Goal: Feedback & Contribution: Submit feedback/report problem

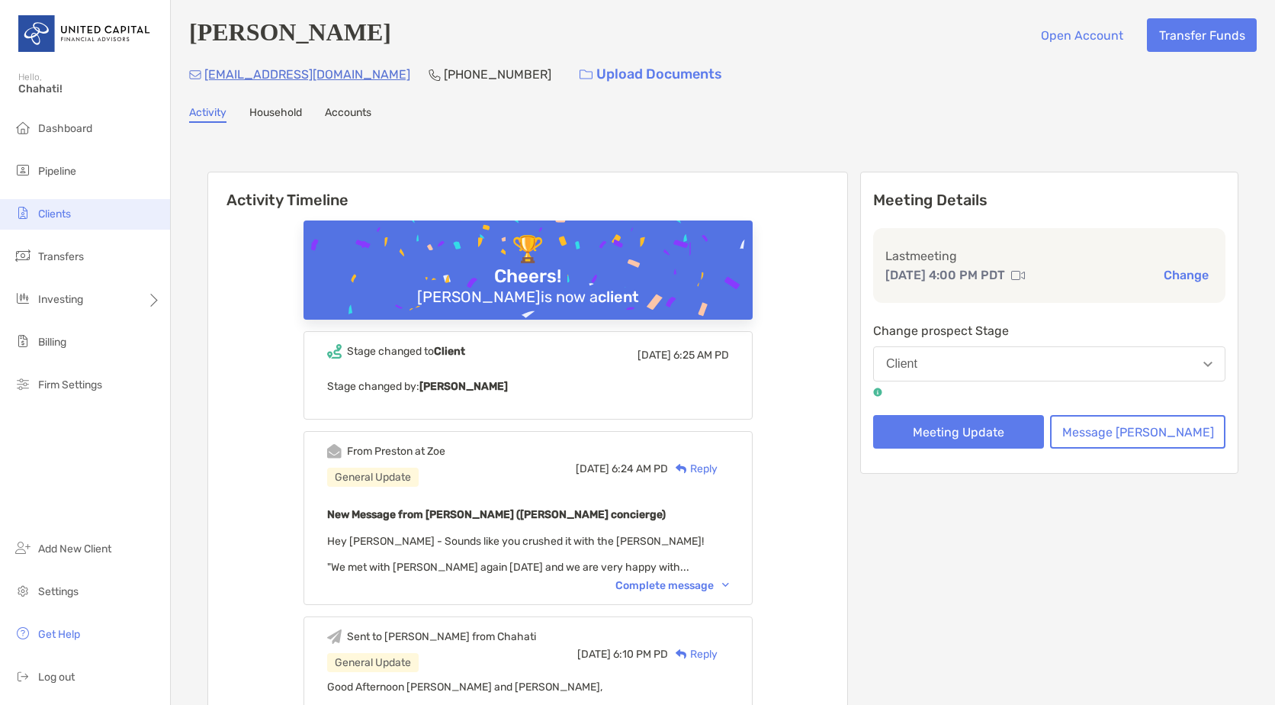
click at [47, 213] on span "Clients" at bounding box center [54, 213] width 33 height 13
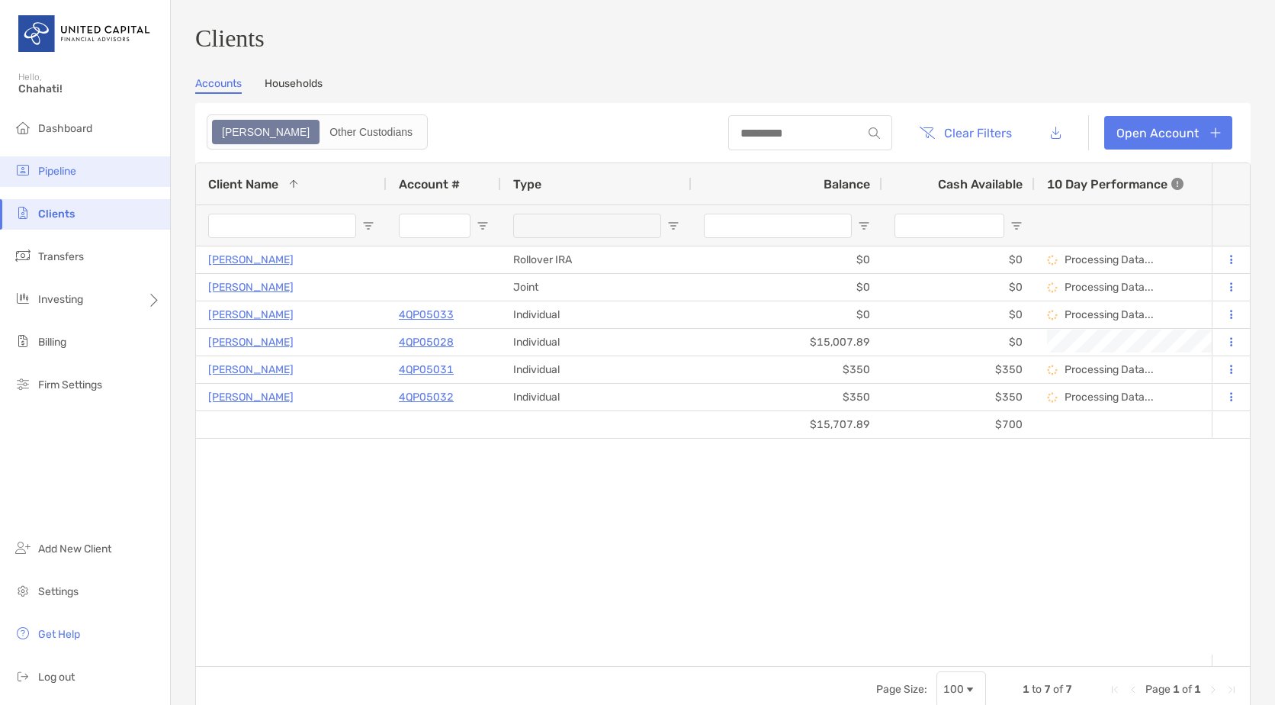
click at [50, 169] on span "Pipeline" at bounding box center [57, 171] width 38 height 13
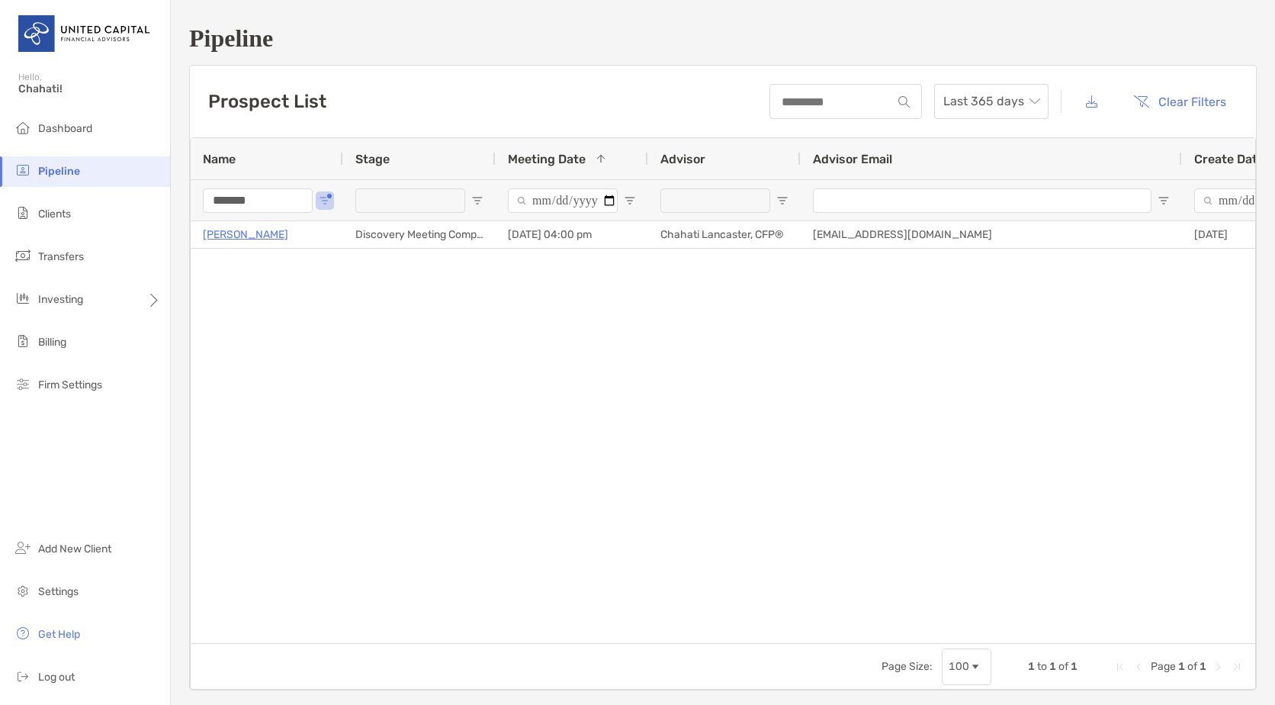
drag, startPoint x: 299, startPoint y: 200, endPoint x: 183, endPoint y: 208, distance: 116.2
click at [183, 208] on div "Pipeline Prospect List Last 365 days Clear Filters 1 to 1 of 1. Page 1 of 1 Nam…" at bounding box center [723, 357] width 1105 height 715
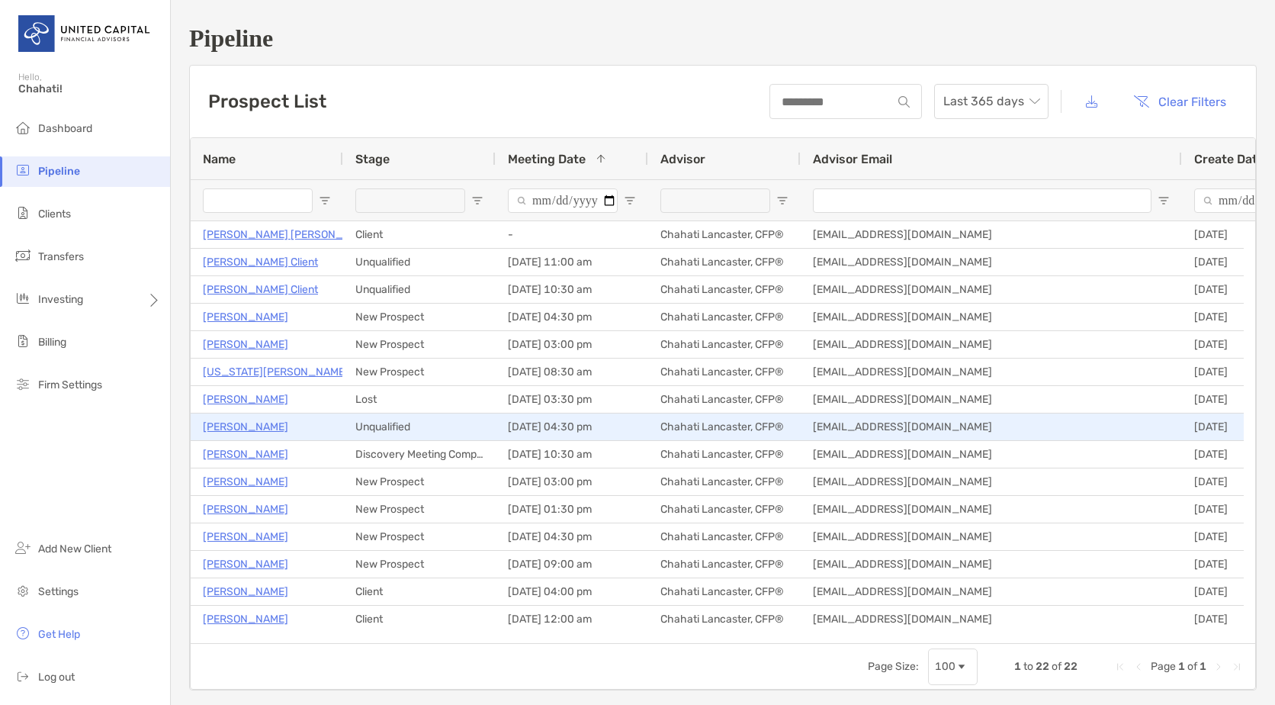
scroll to position [76, 0]
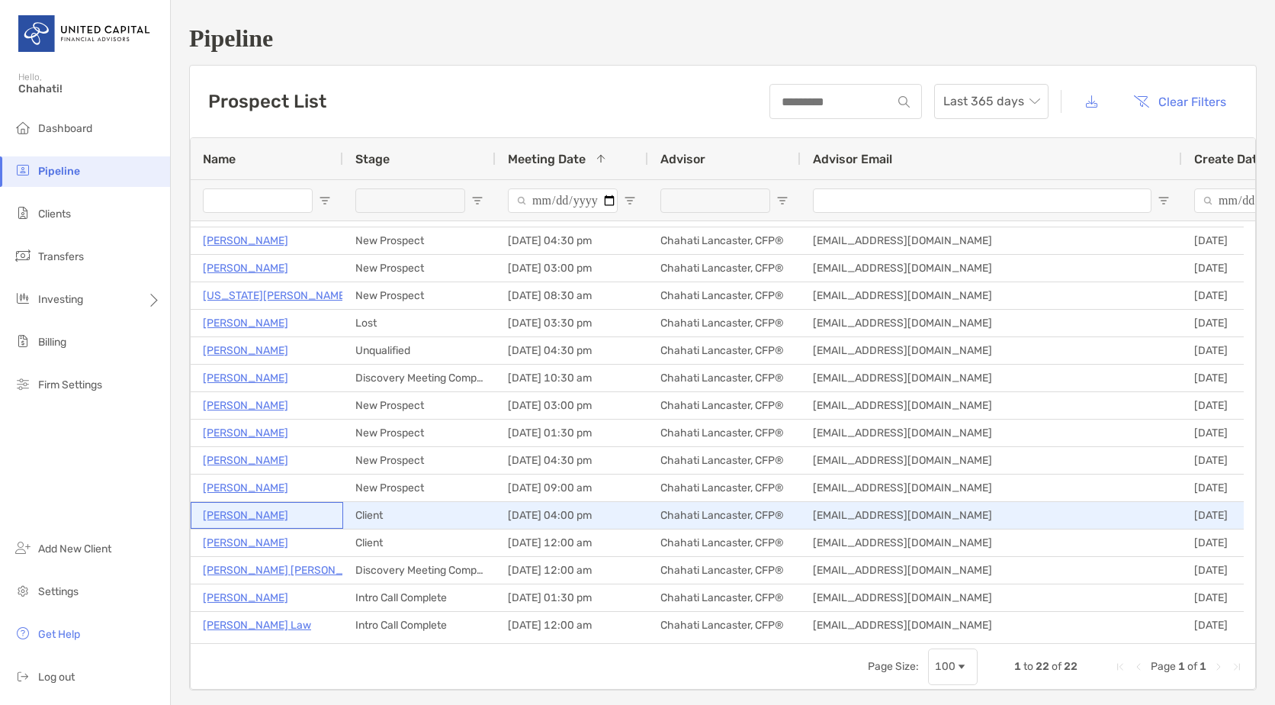
click at [246, 513] on p "[PERSON_NAME]" at bounding box center [245, 515] width 85 height 19
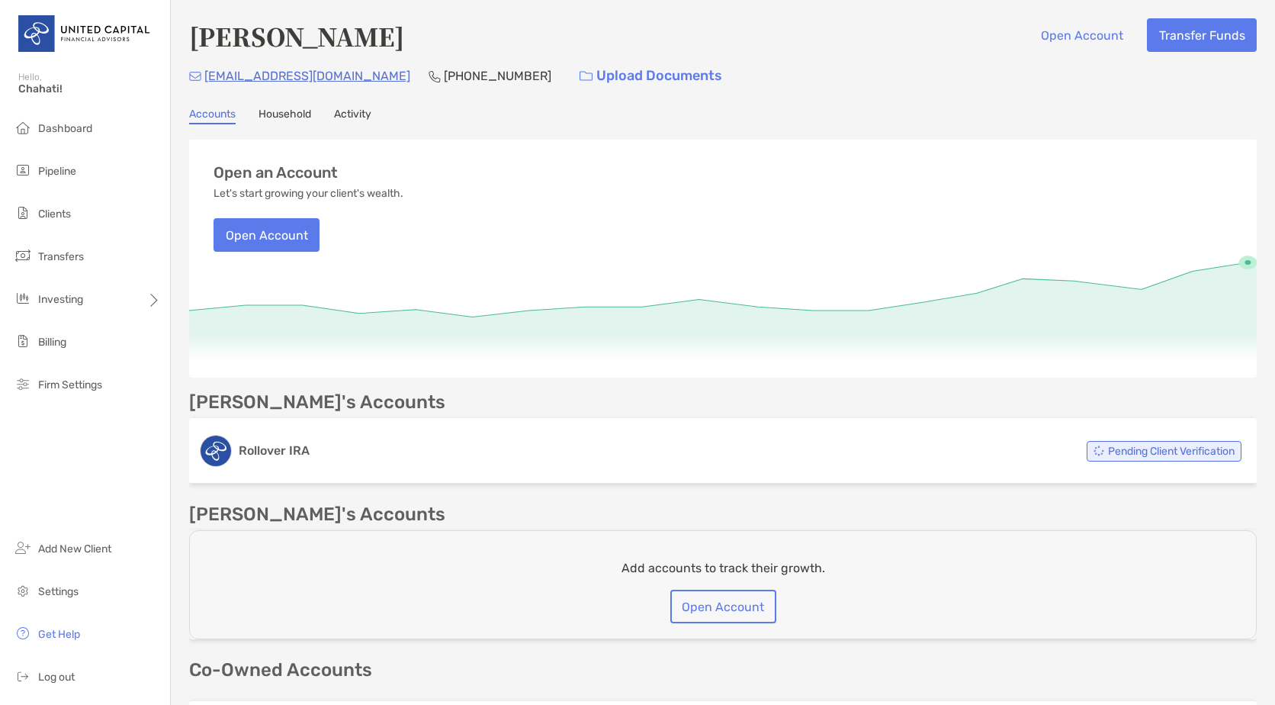
click at [354, 114] on link "Activity" at bounding box center [352, 116] width 37 height 17
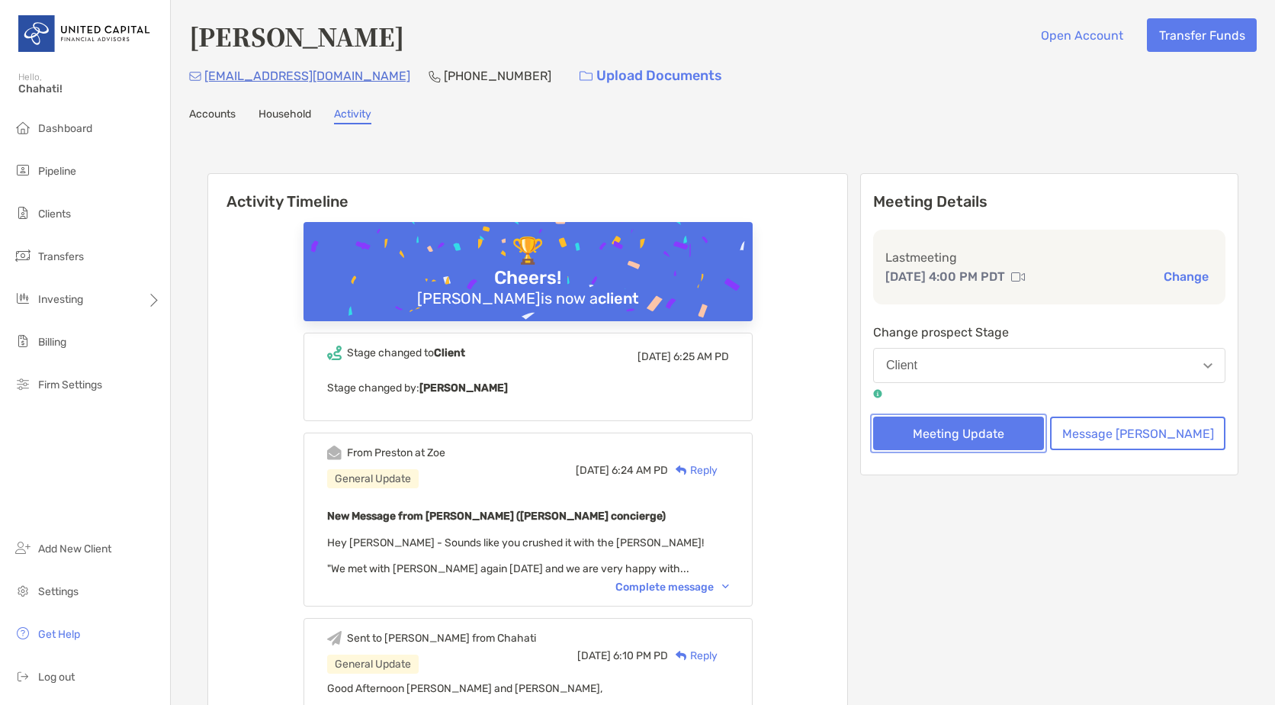
click at [984, 436] on button "Meeting Update" at bounding box center [958, 433] width 171 height 34
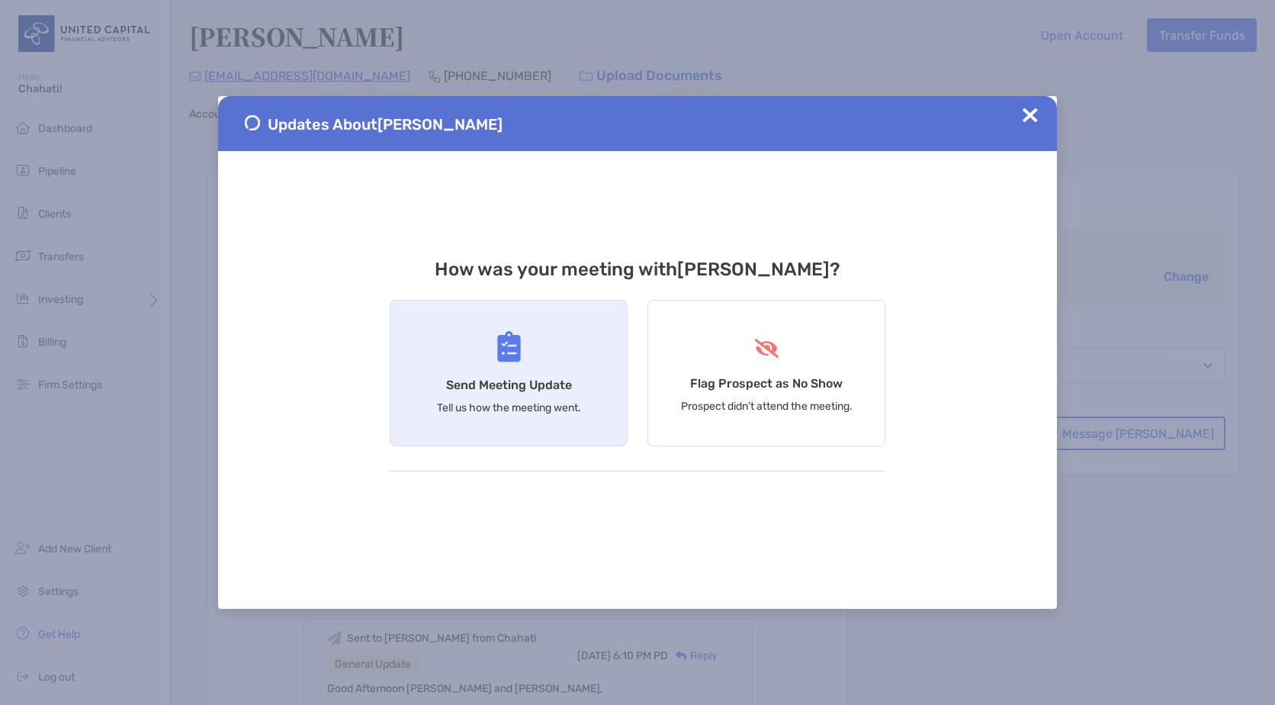
click at [593, 378] on div "Send Meeting Update Tell us how the meeting went." at bounding box center [509, 373] width 238 height 146
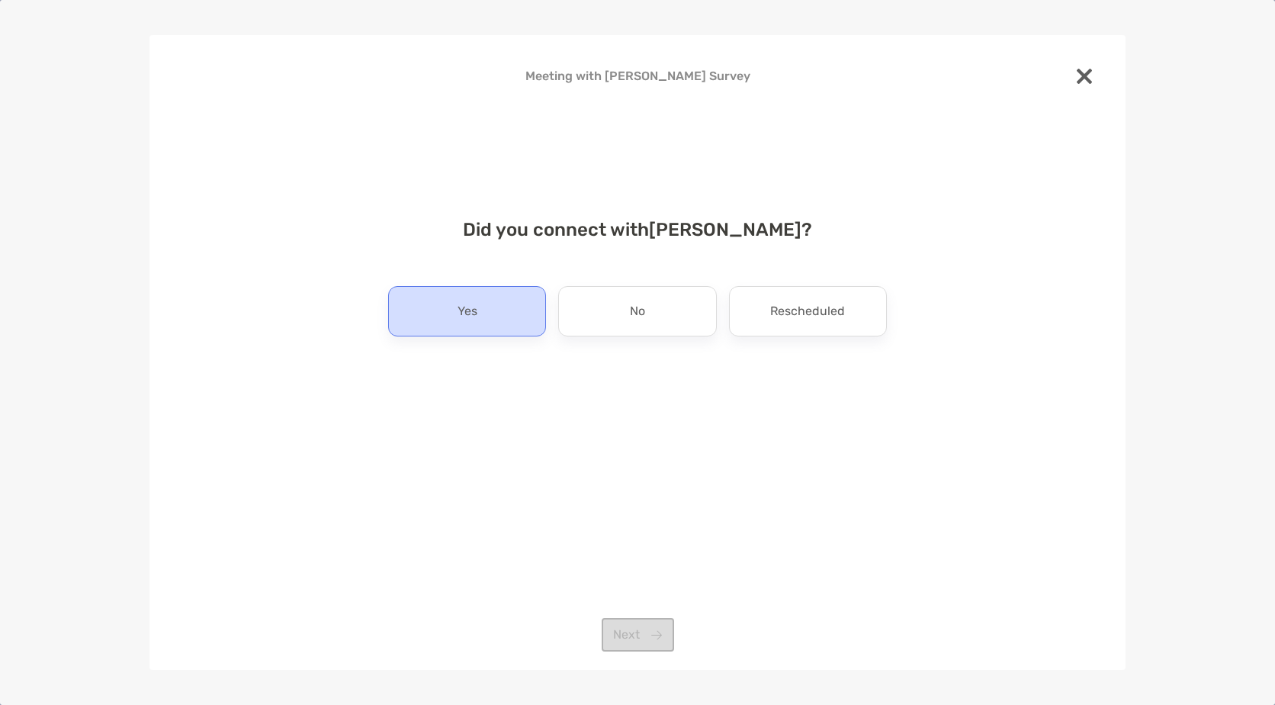
click at [495, 327] on div "Yes" at bounding box center [467, 311] width 158 height 50
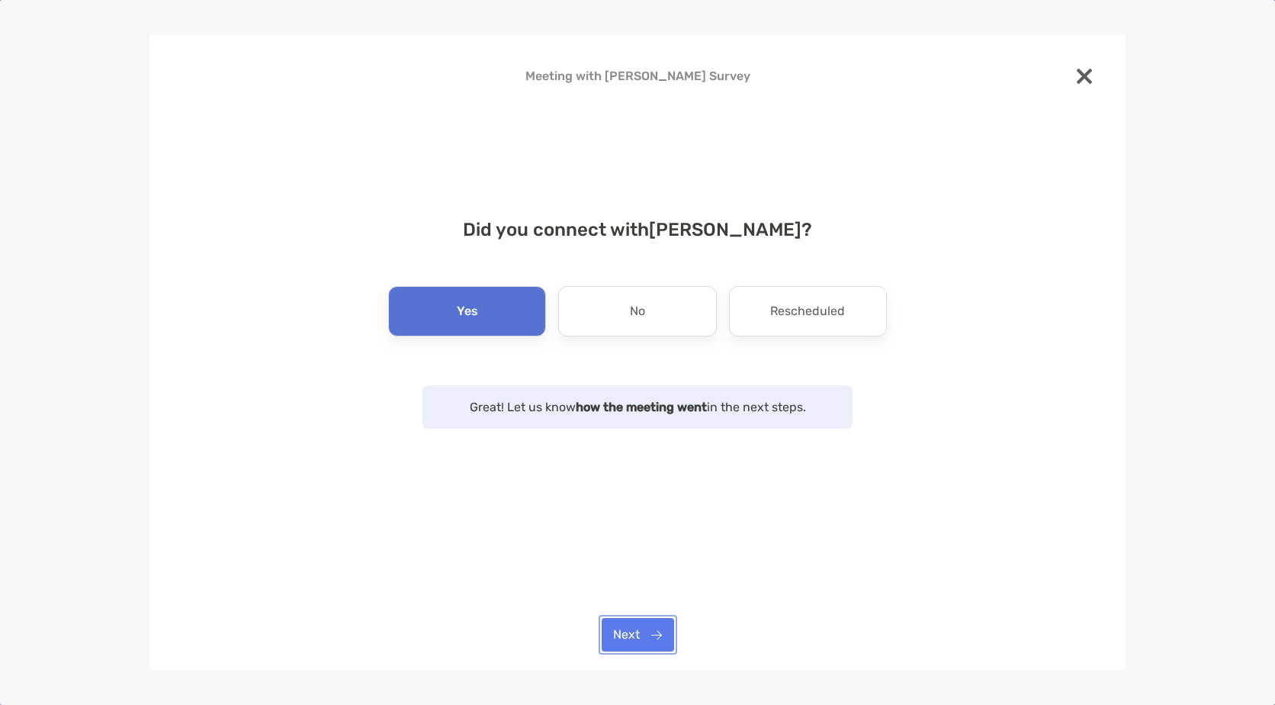
click at [645, 634] on button "Next" at bounding box center [638, 635] width 72 height 34
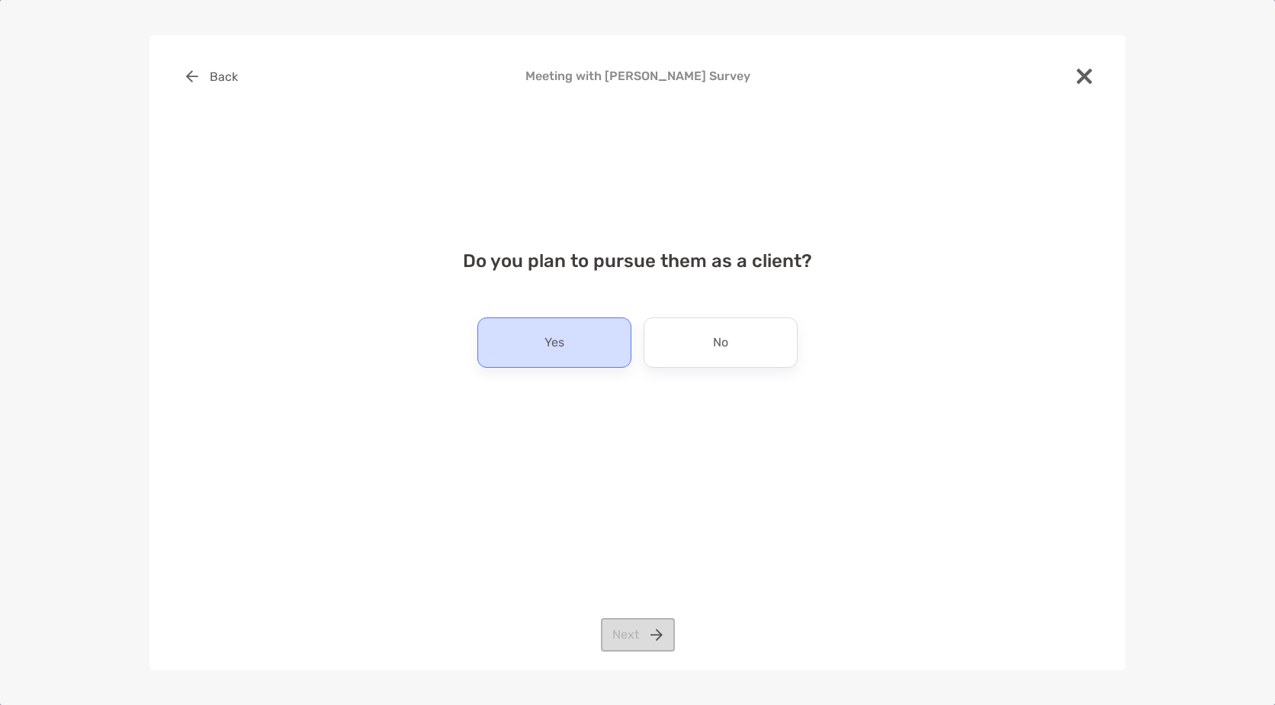
click at [547, 346] on p "Yes" at bounding box center [555, 342] width 20 height 24
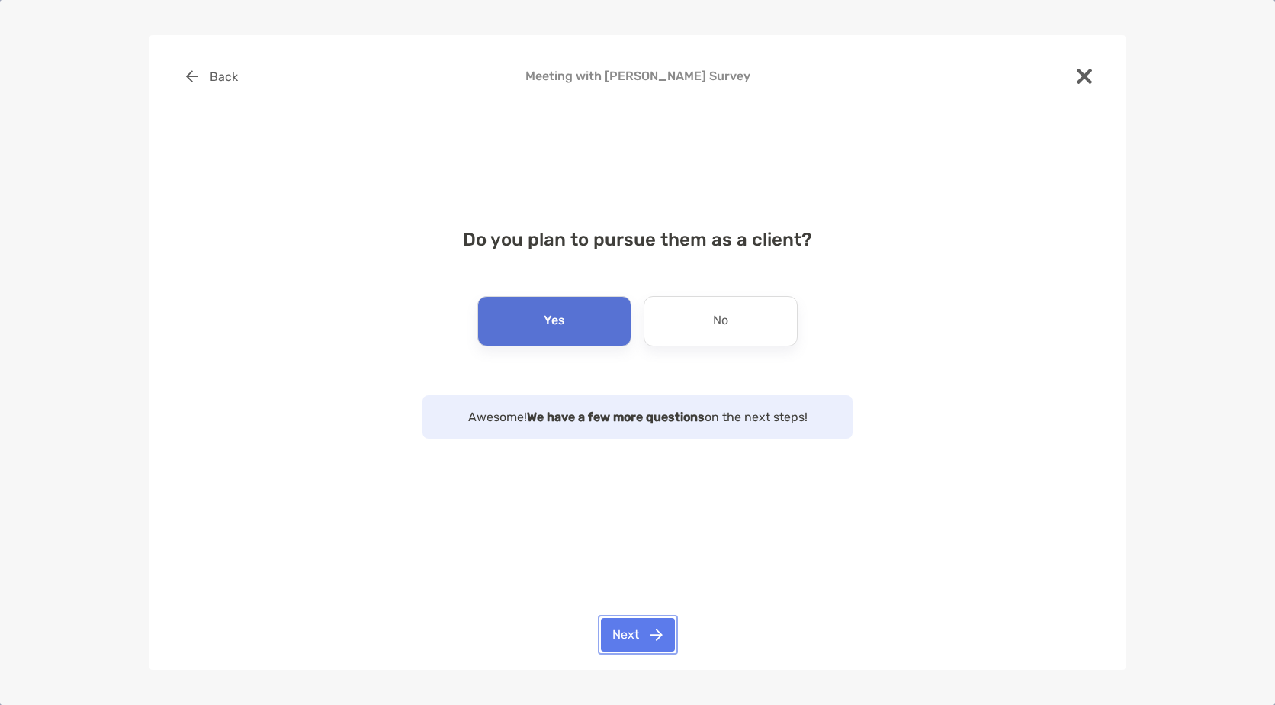
click at [635, 638] on button "Next" at bounding box center [638, 635] width 74 height 34
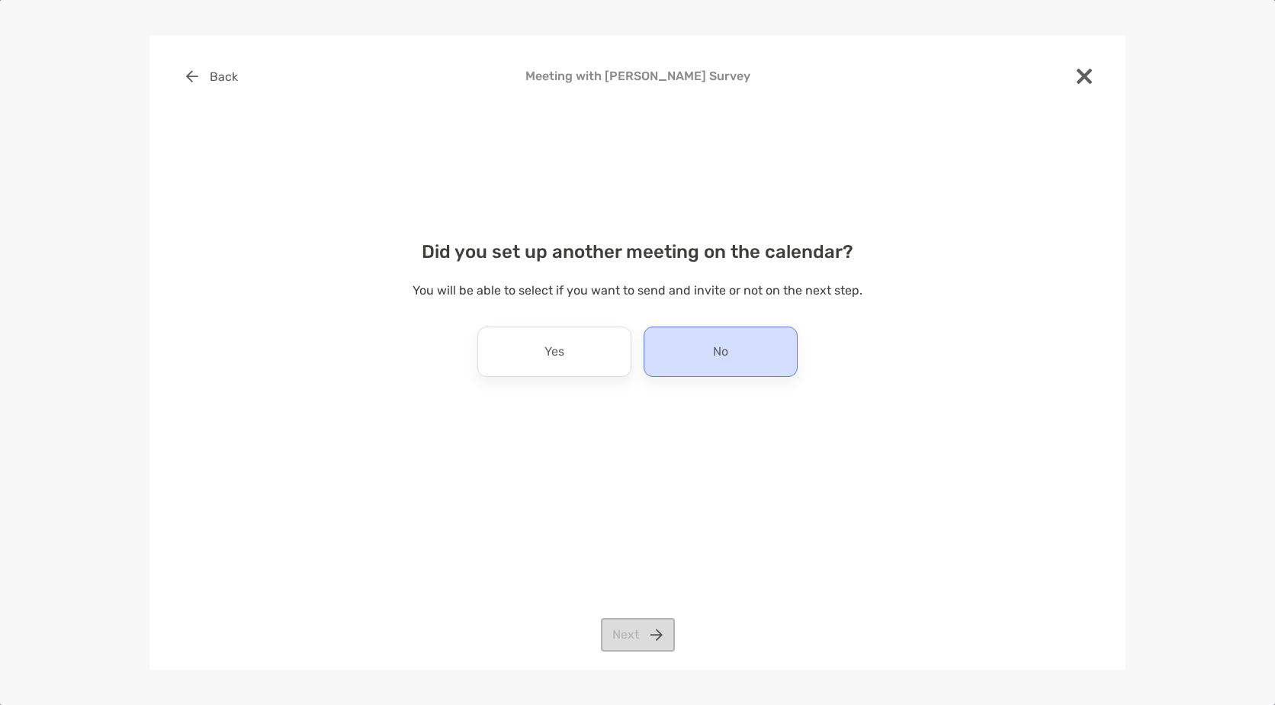
click at [698, 342] on div "No" at bounding box center [721, 351] width 154 height 50
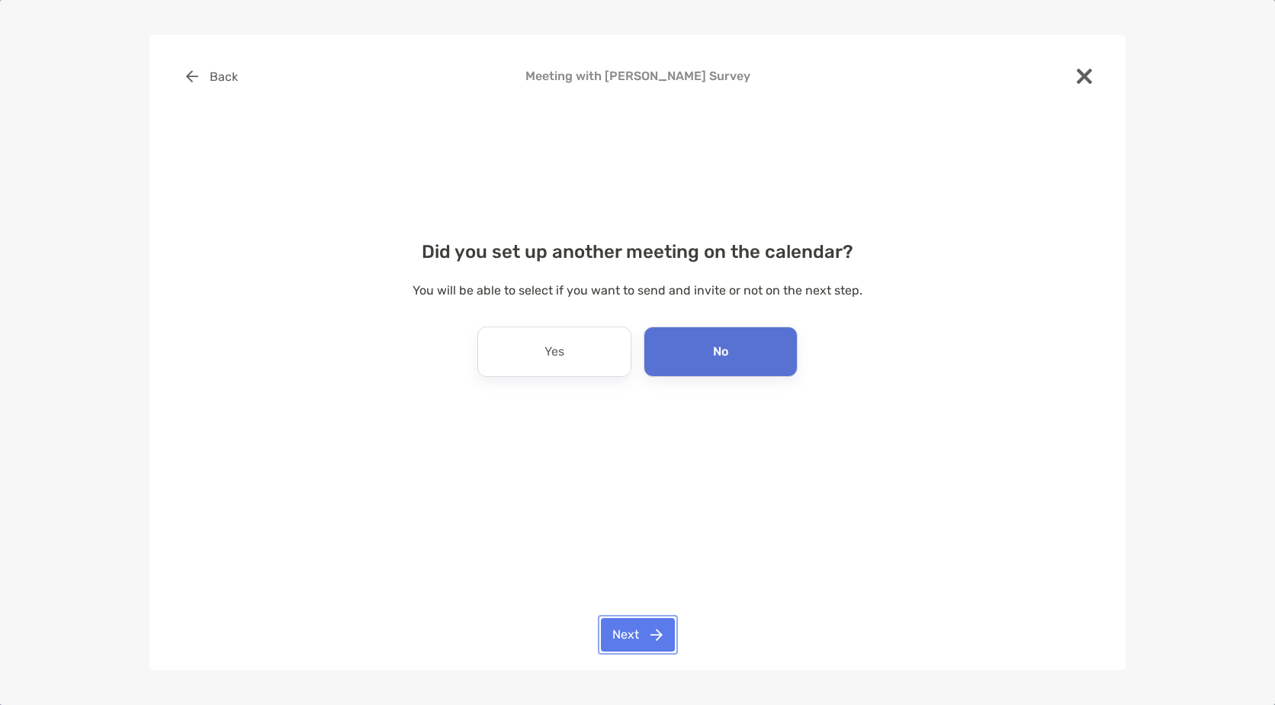
click at [644, 641] on button "Next" at bounding box center [638, 635] width 74 height 34
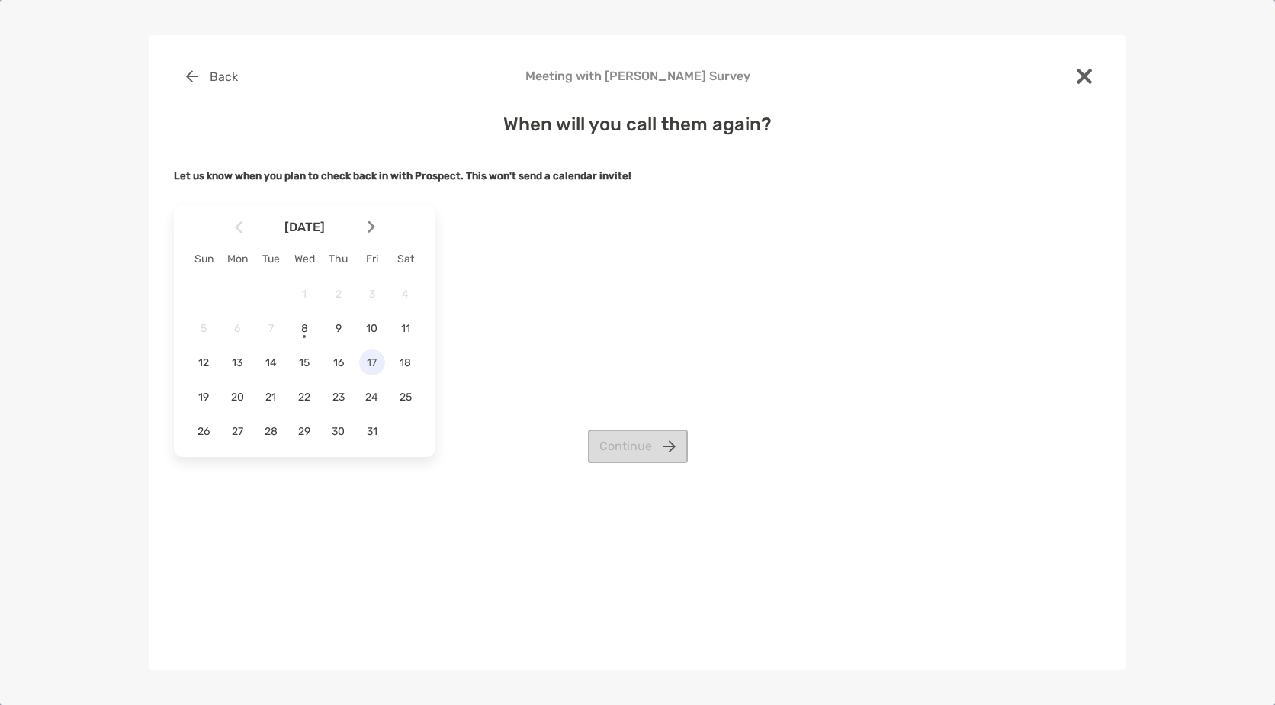
click at [377, 359] on span "17" at bounding box center [372, 362] width 26 height 13
click at [650, 445] on button "Continue" at bounding box center [638, 446] width 100 height 34
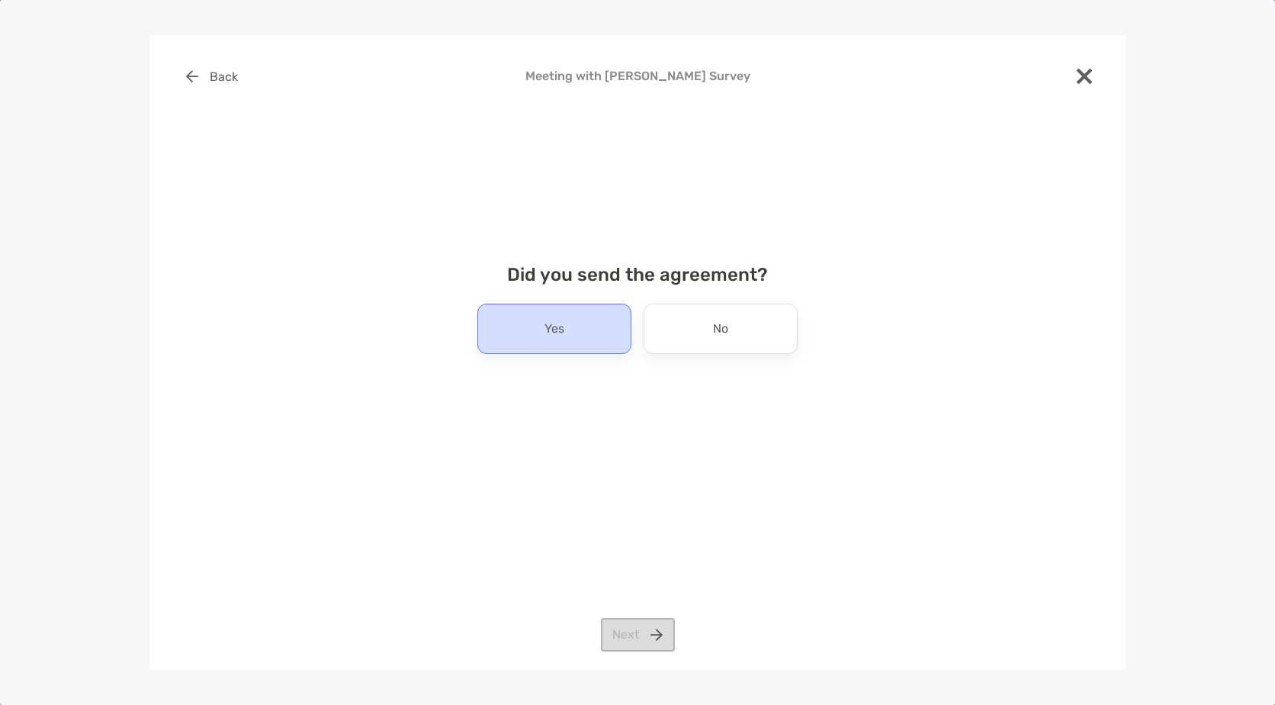
click at [578, 341] on div "Yes" at bounding box center [554, 329] width 154 height 50
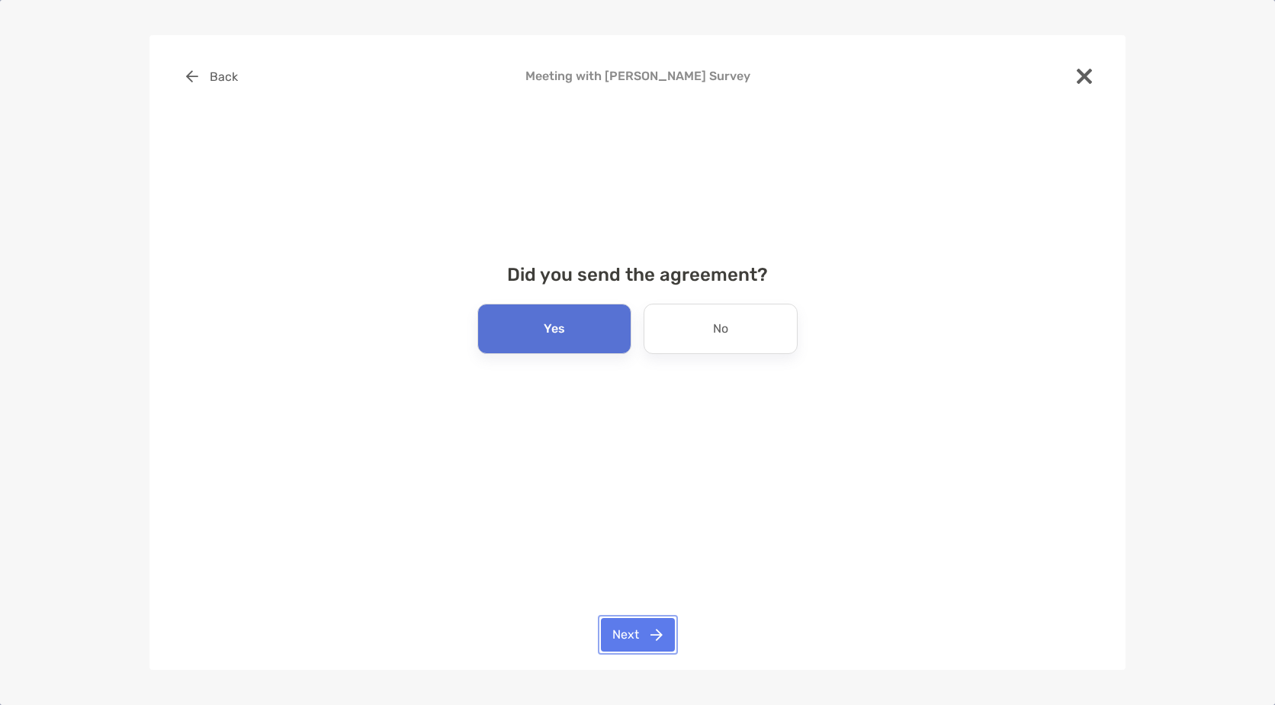
click at [654, 638] on button "Next" at bounding box center [638, 635] width 74 height 34
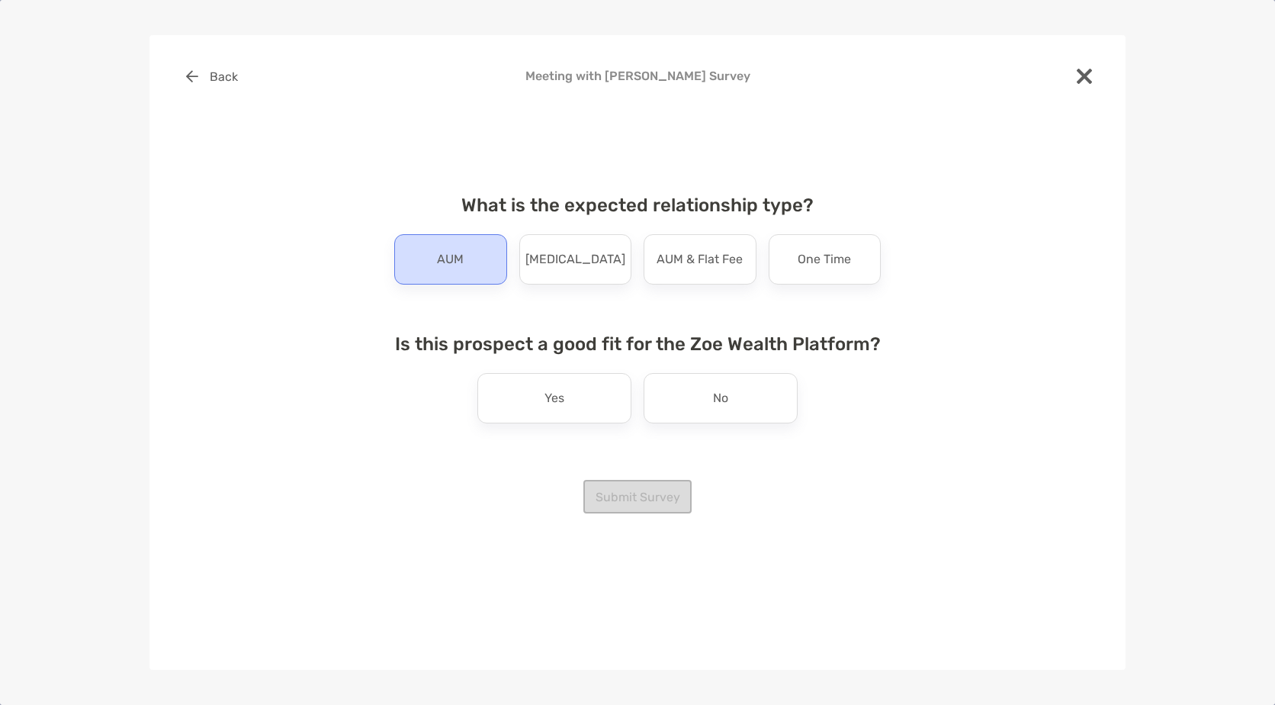
click at [463, 270] on p "AUM" at bounding box center [450, 259] width 27 height 24
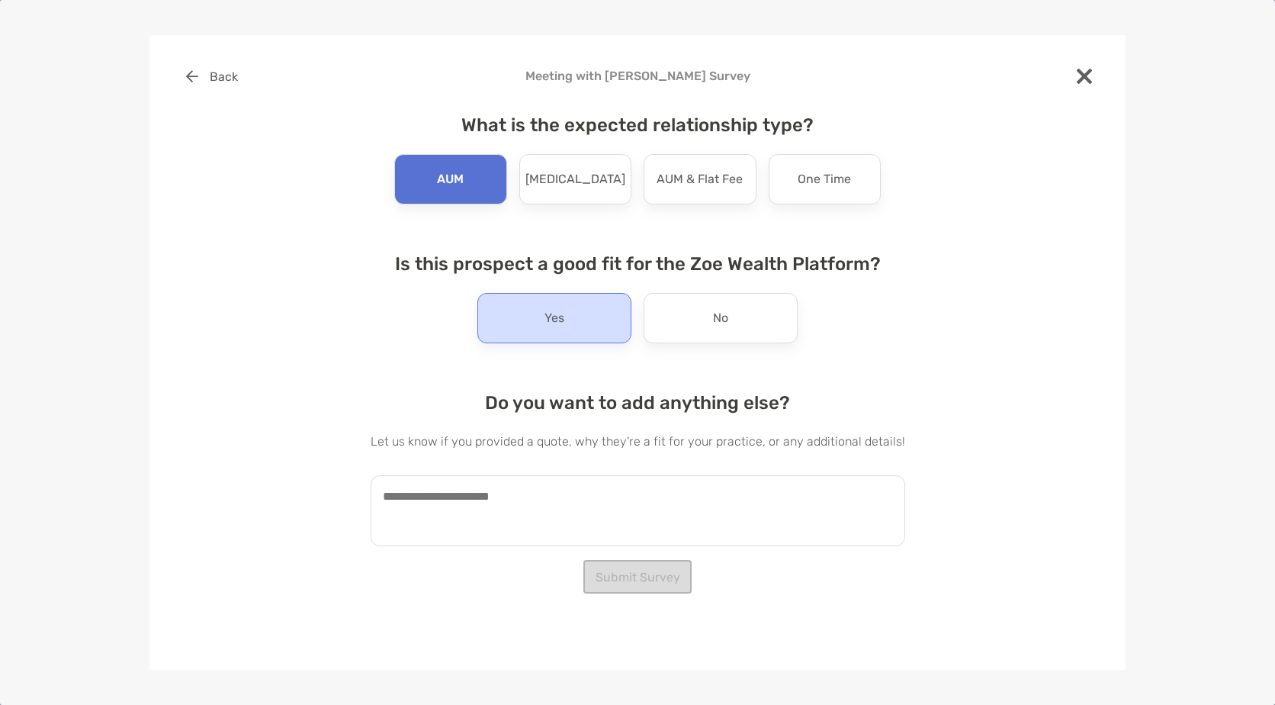
click at [547, 323] on p "Yes" at bounding box center [555, 318] width 20 height 24
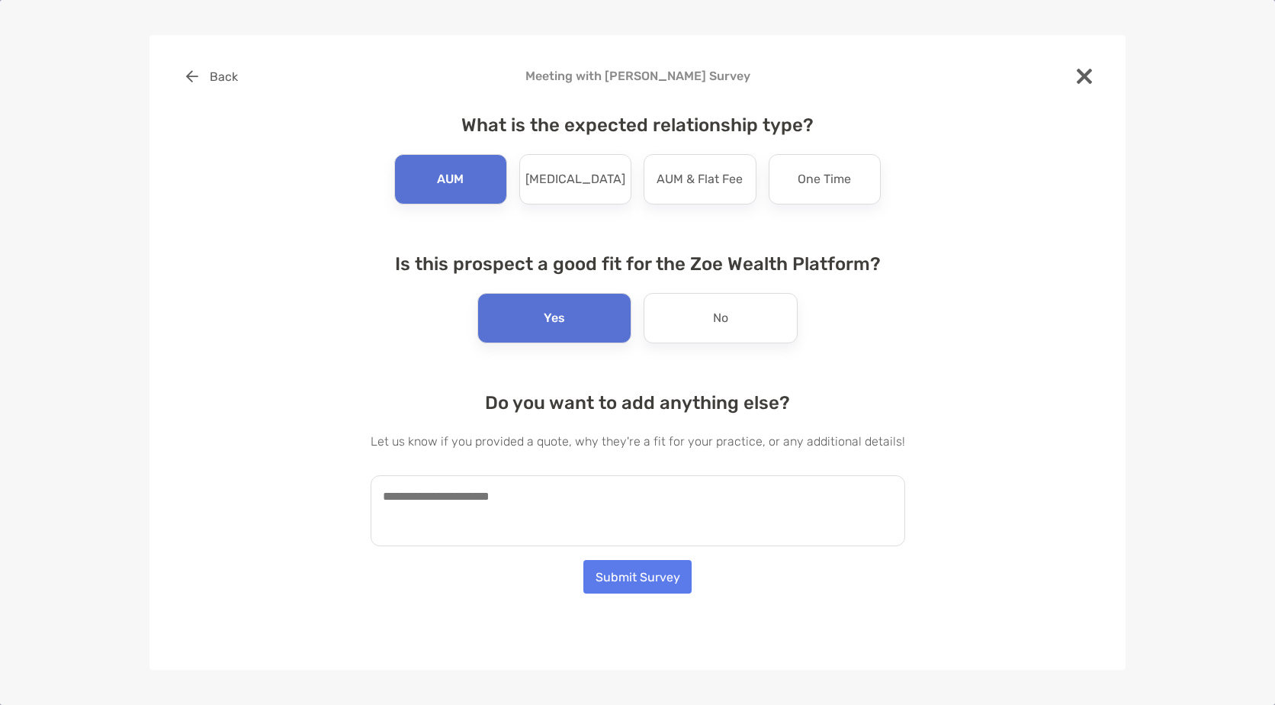
click at [566, 501] on textarea at bounding box center [638, 510] width 535 height 71
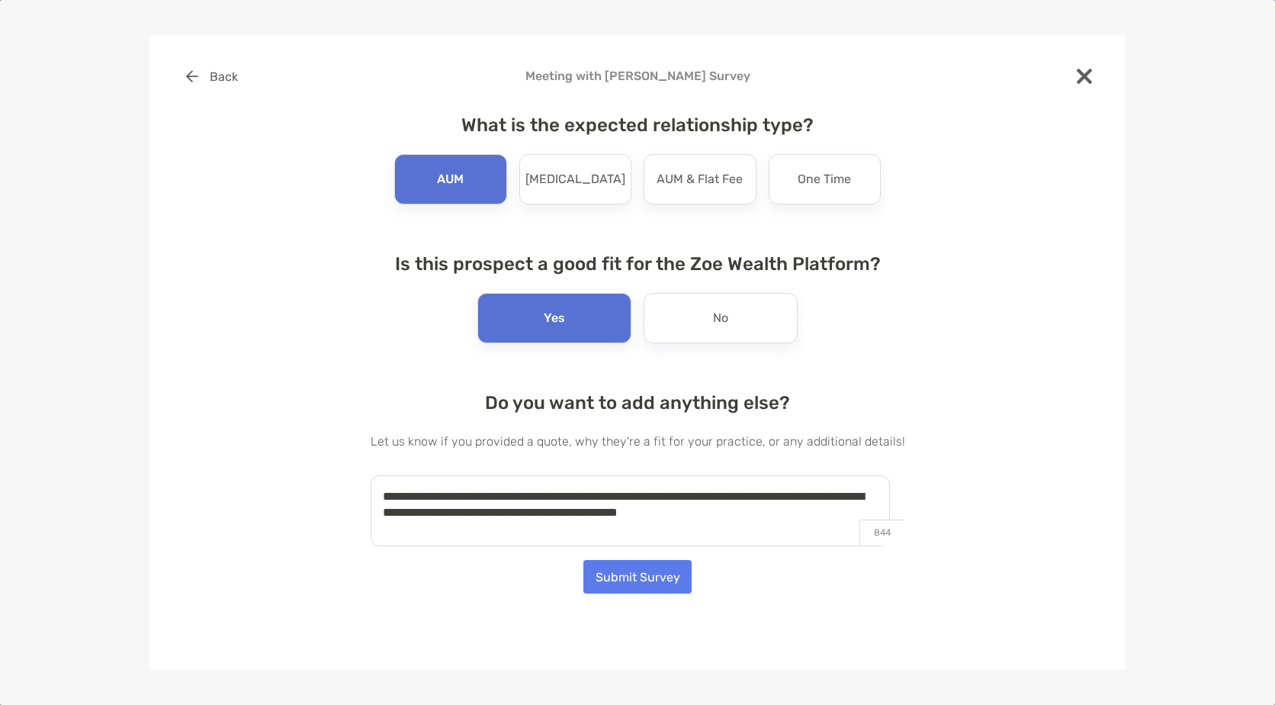
click at [752, 512] on textarea "**********" at bounding box center [630, 510] width 519 height 71
type textarea "**********"
click at [659, 574] on button "Submit Survey" at bounding box center [638, 577] width 108 height 34
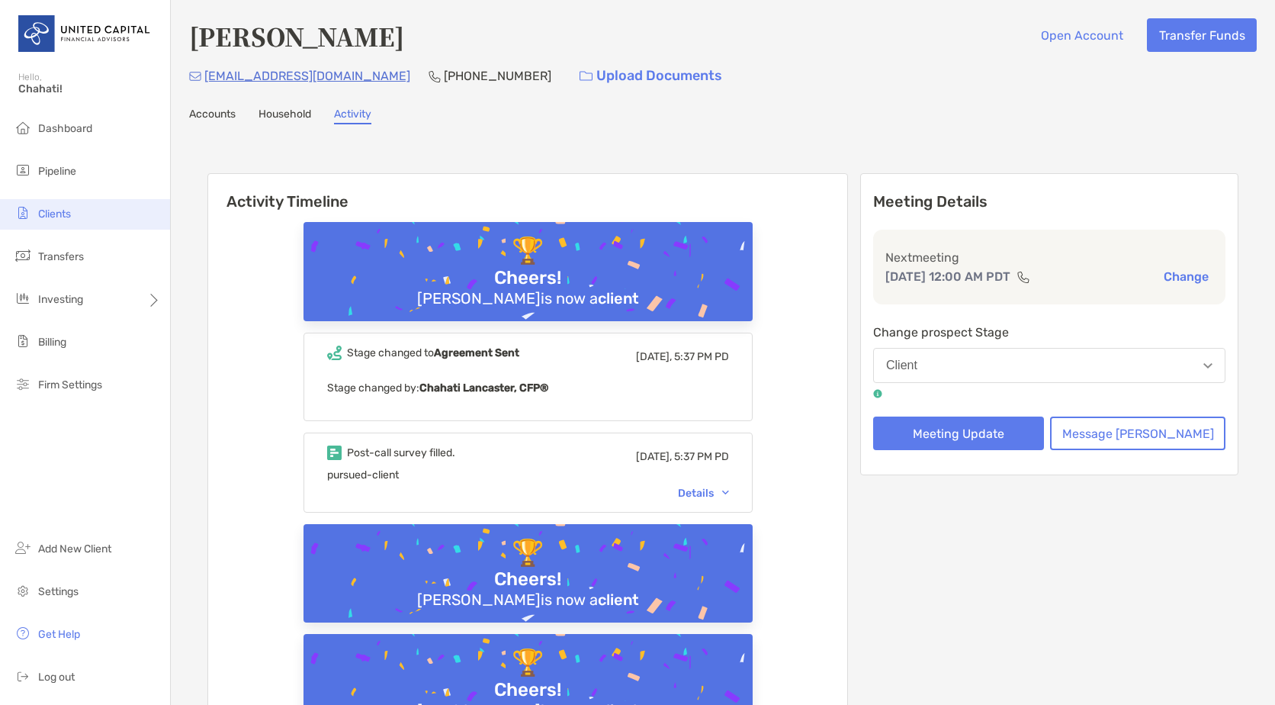
click at [109, 217] on li "Clients" at bounding box center [85, 214] width 170 height 31
